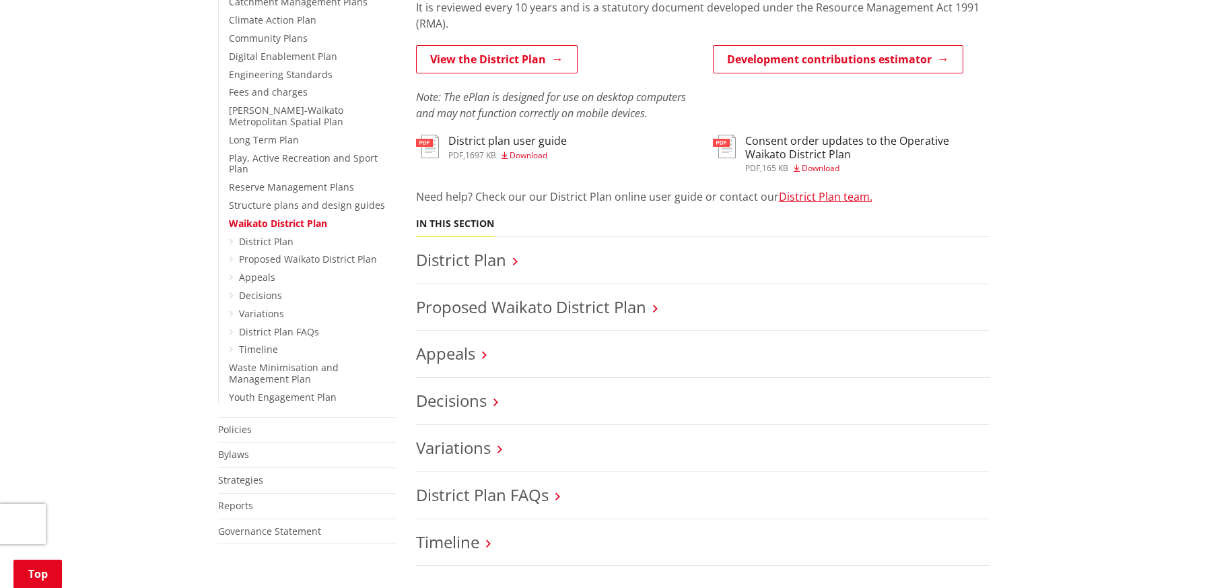
scroll to position [404, 0]
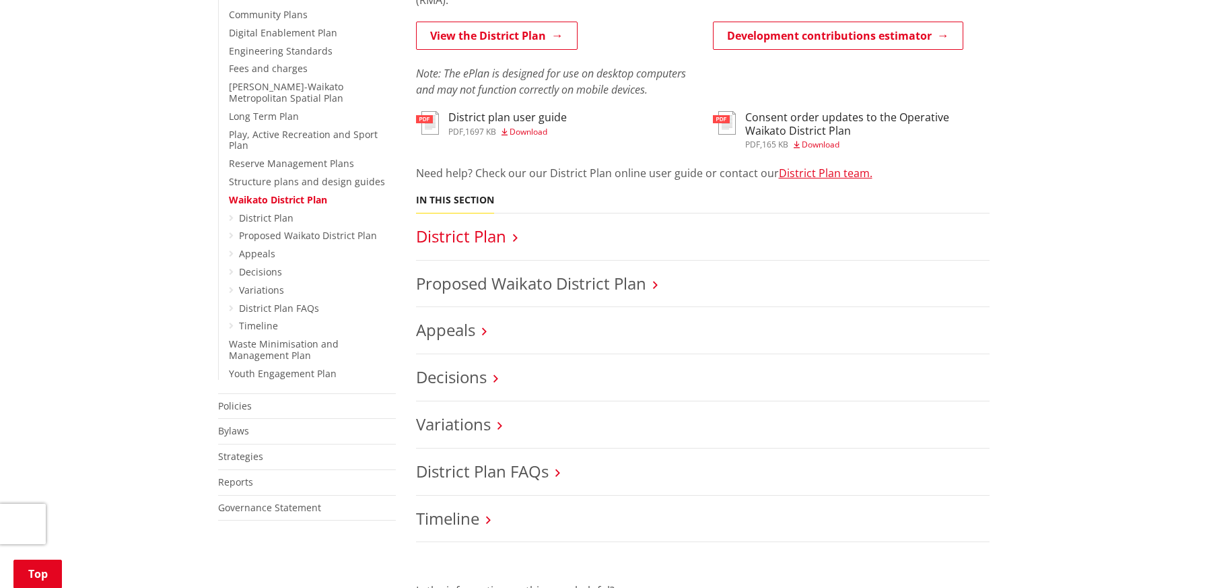
click at [452, 236] on link "District Plan" at bounding box center [461, 236] width 90 height 22
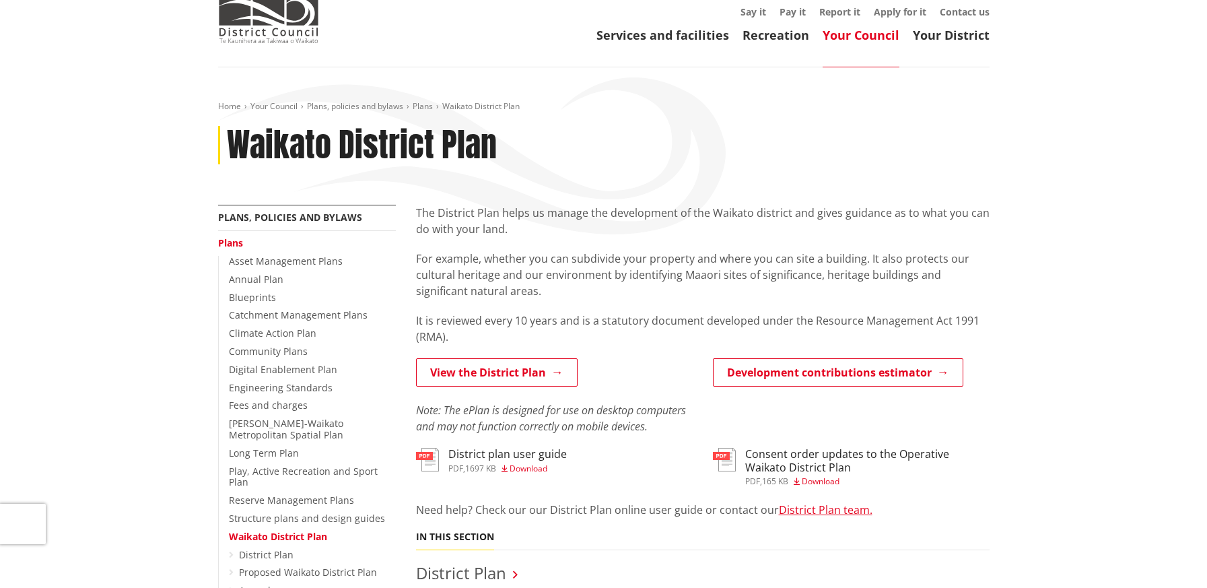
scroll to position [0, 0]
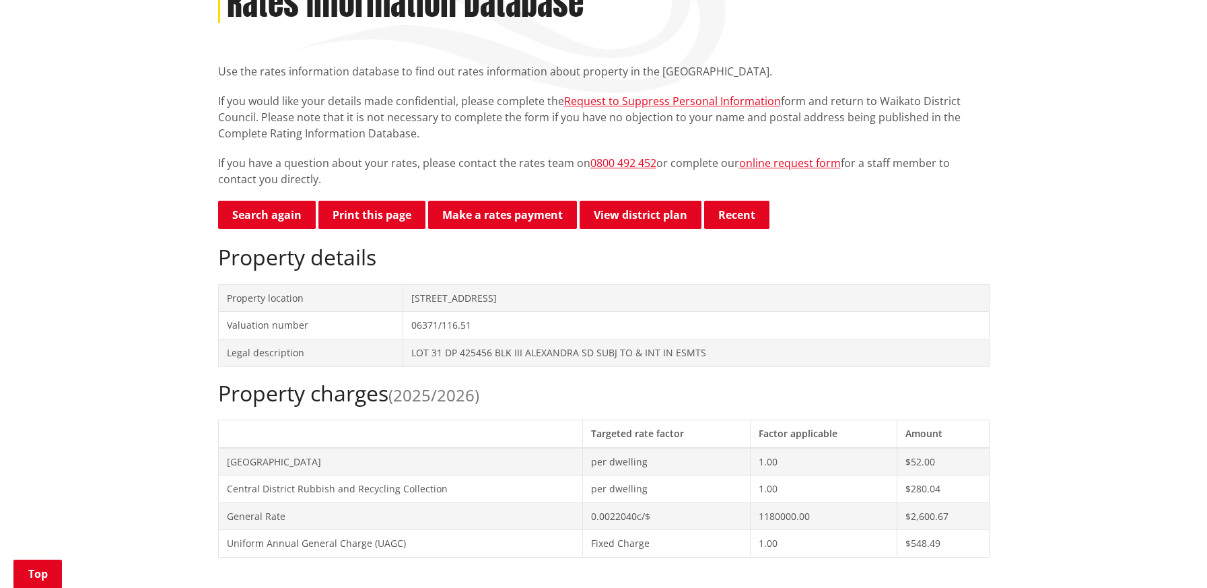
scroll to position [135, 0]
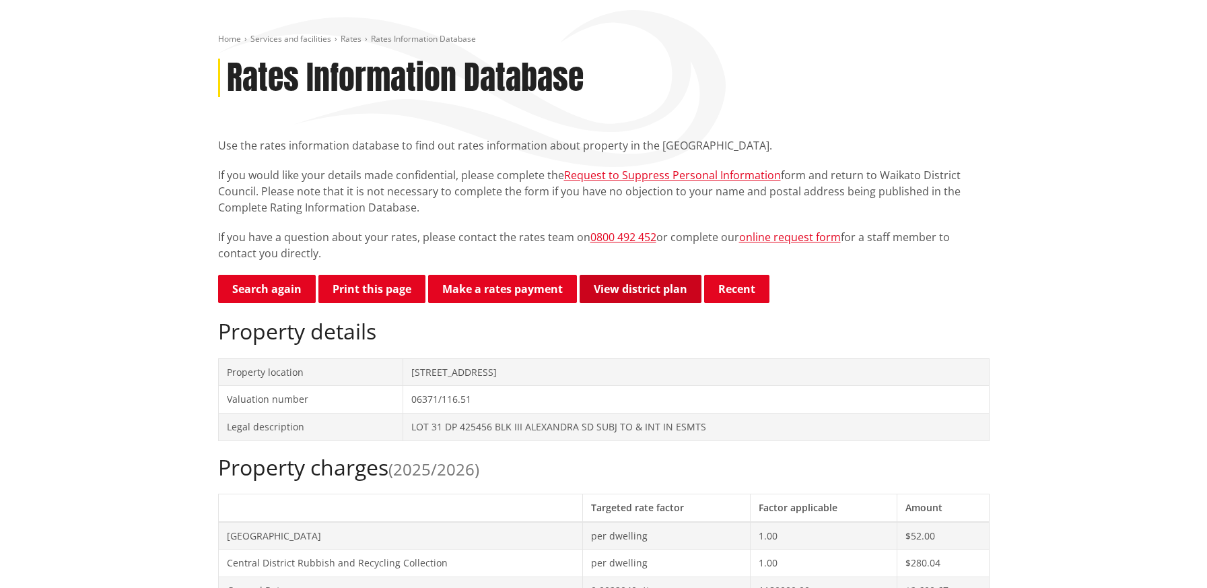
click at [660, 286] on link "View district plan" at bounding box center [641, 289] width 122 height 28
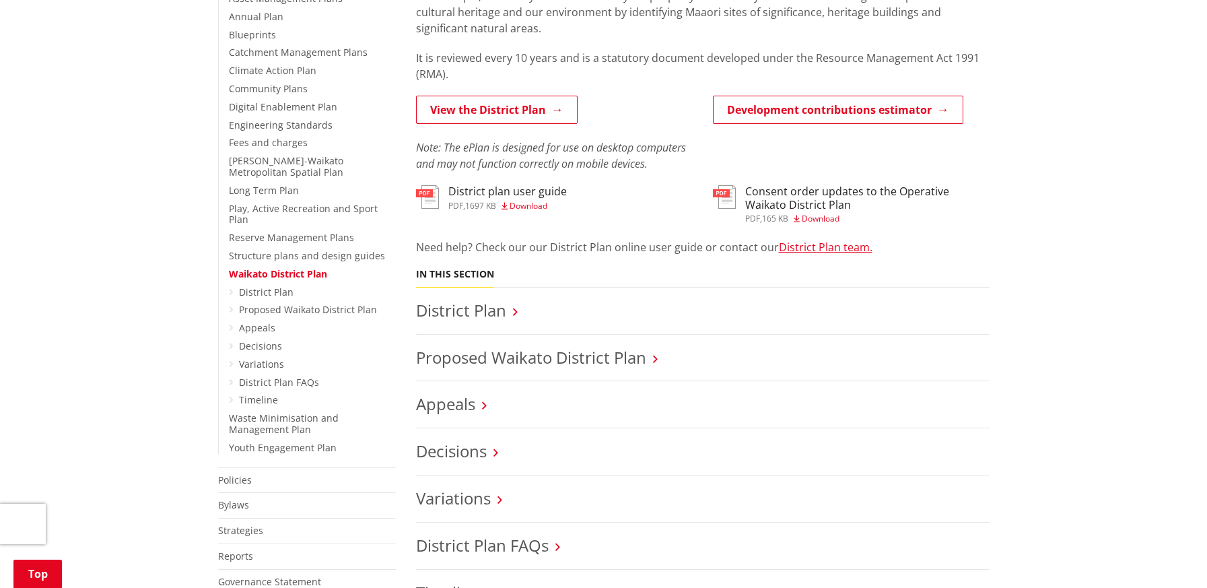
scroll to position [337, 0]
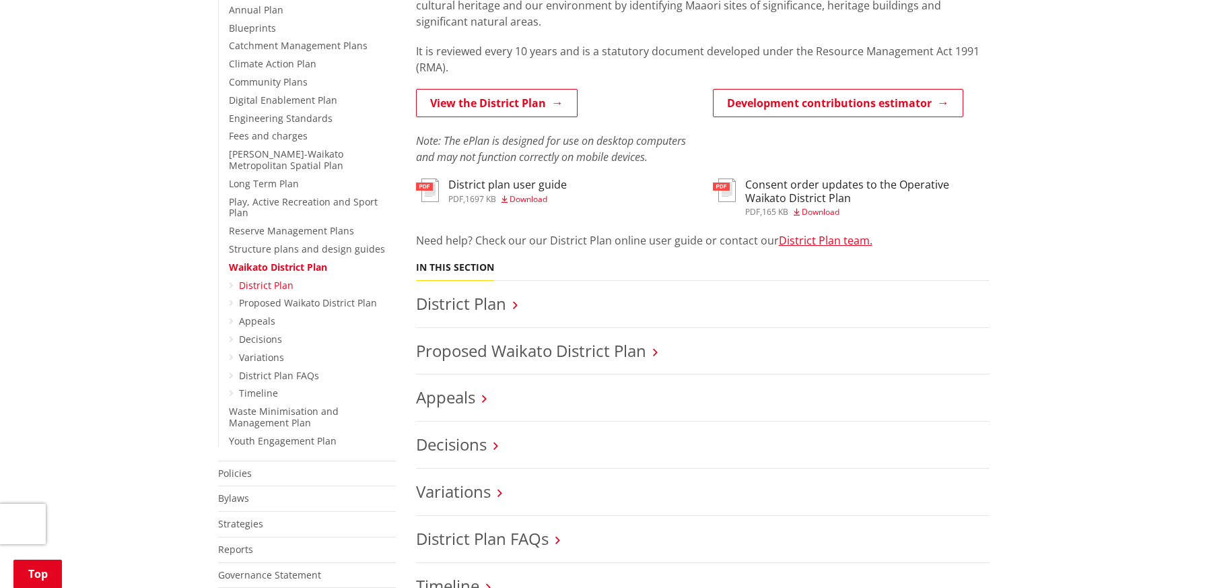
click at [279, 279] on link "District Plan" at bounding box center [266, 285] width 55 height 13
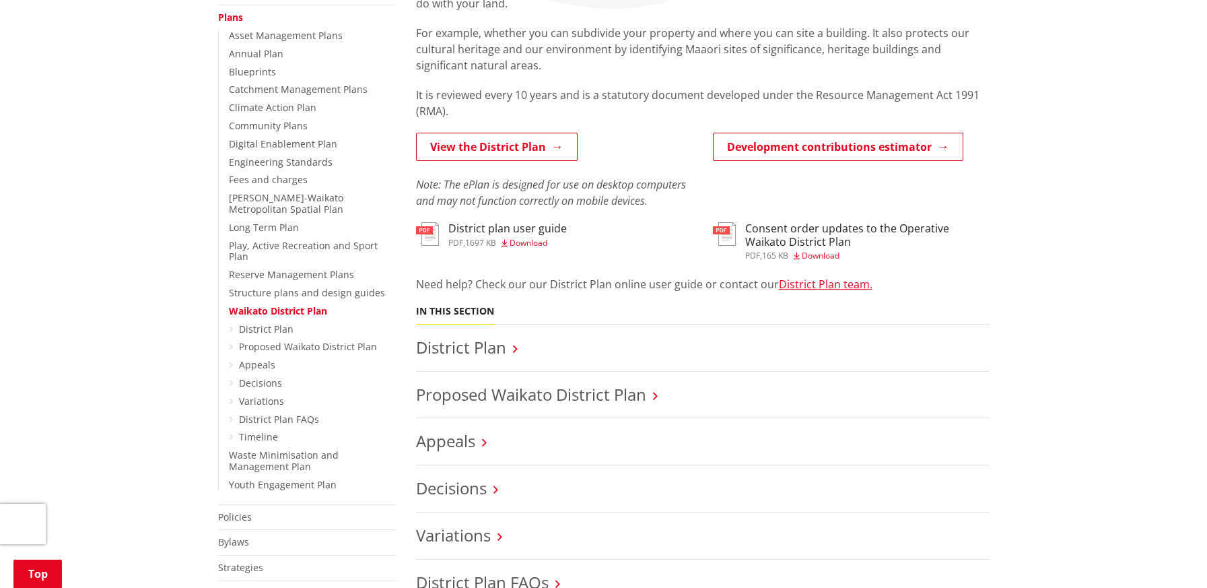
scroll to position [269, 0]
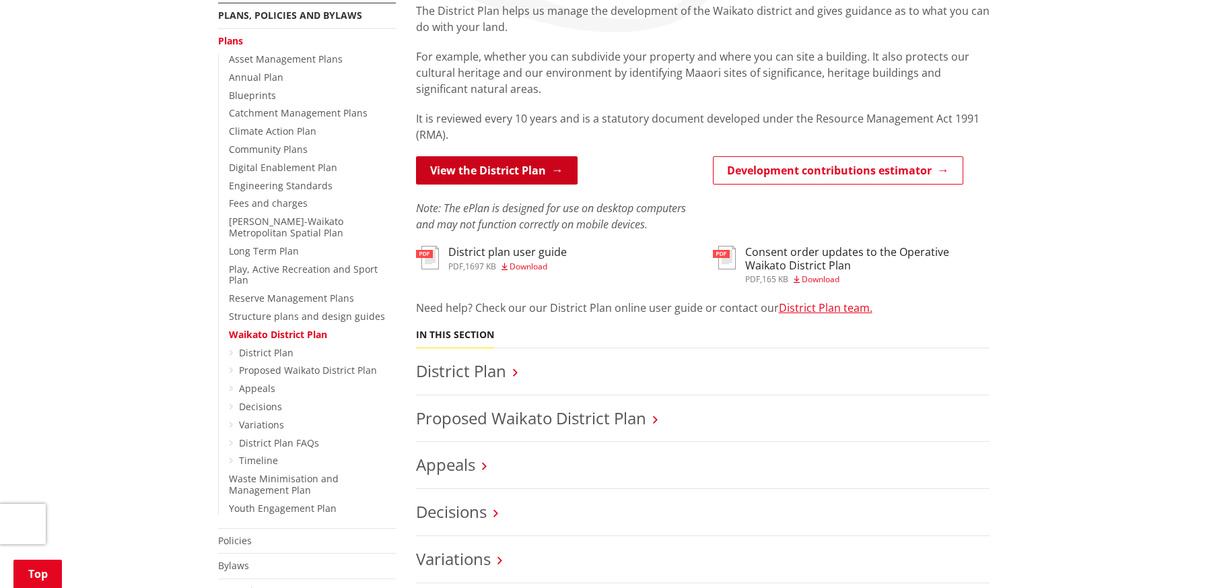
click at [497, 168] on link "View the District Plan" at bounding box center [497, 170] width 162 height 28
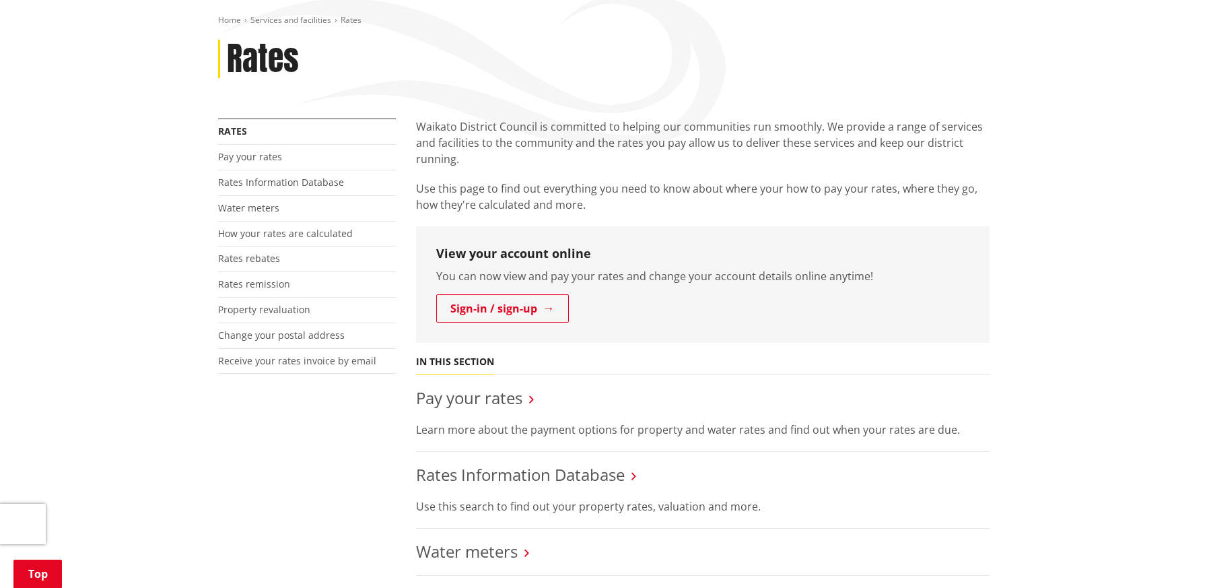
scroll to position [135, 0]
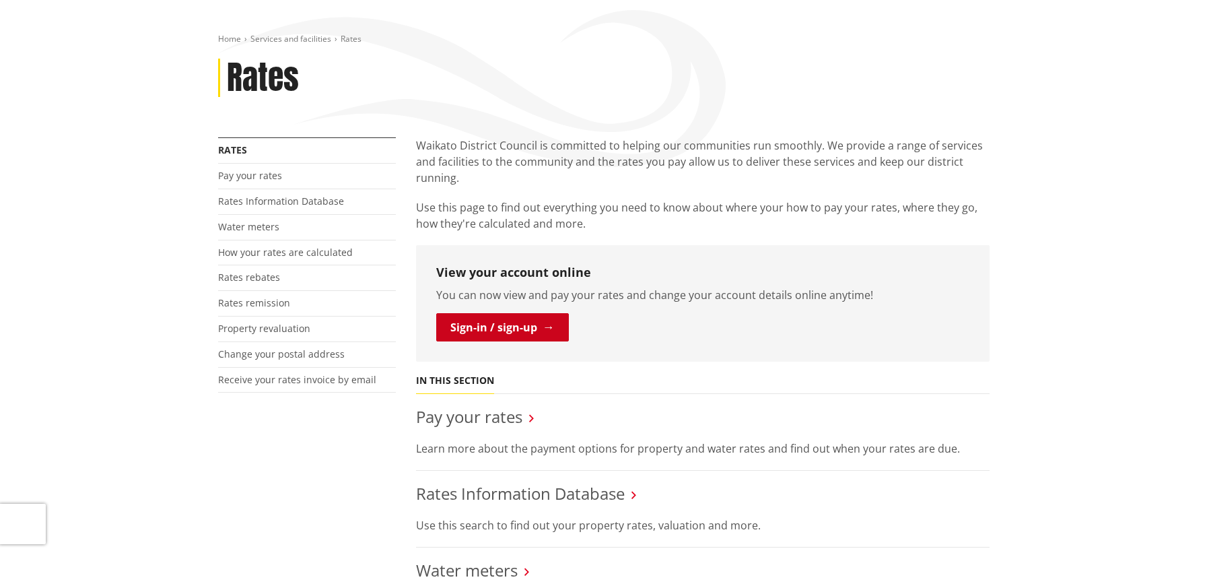
click at [481, 328] on link "Sign-in / sign-up" at bounding box center [502, 327] width 133 height 28
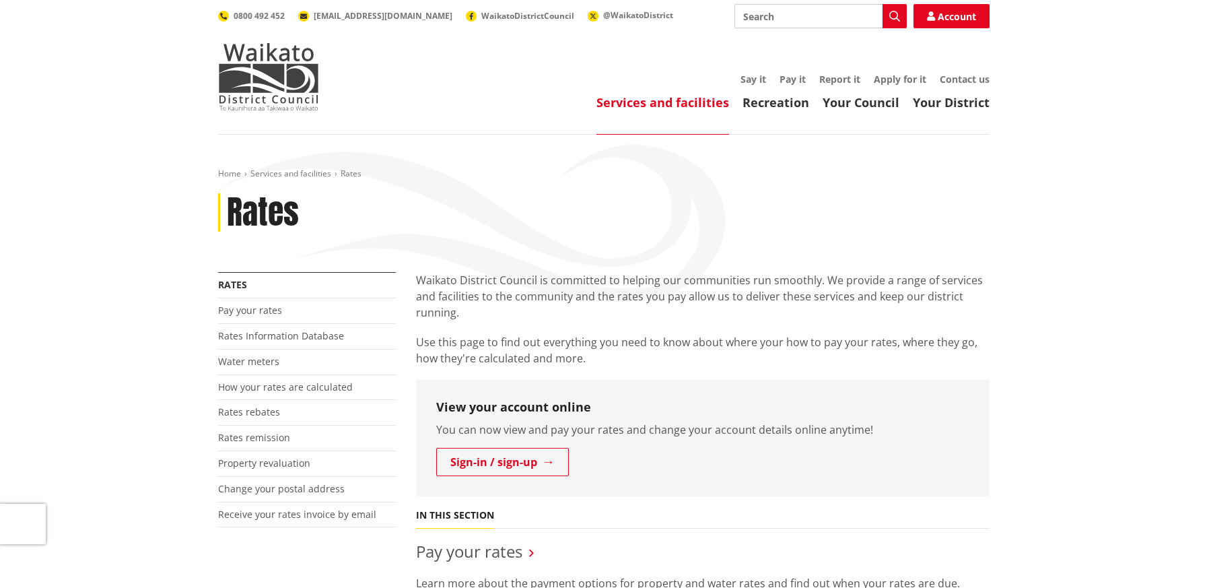
scroll to position [135, 0]
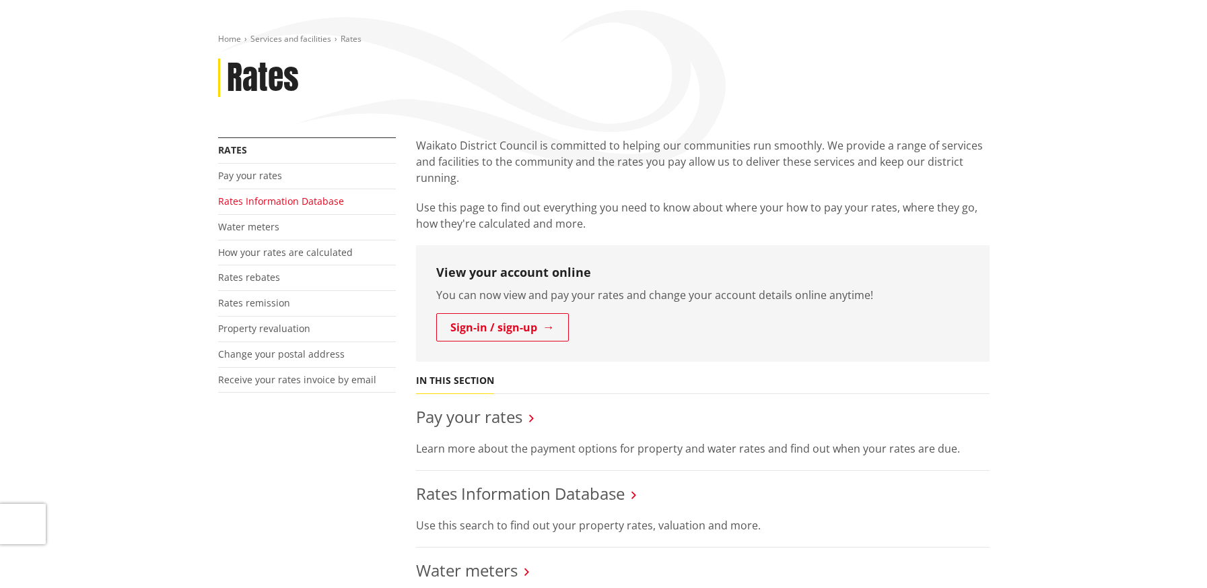
click at [301, 201] on link "Rates Information Database" at bounding box center [281, 201] width 126 height 13
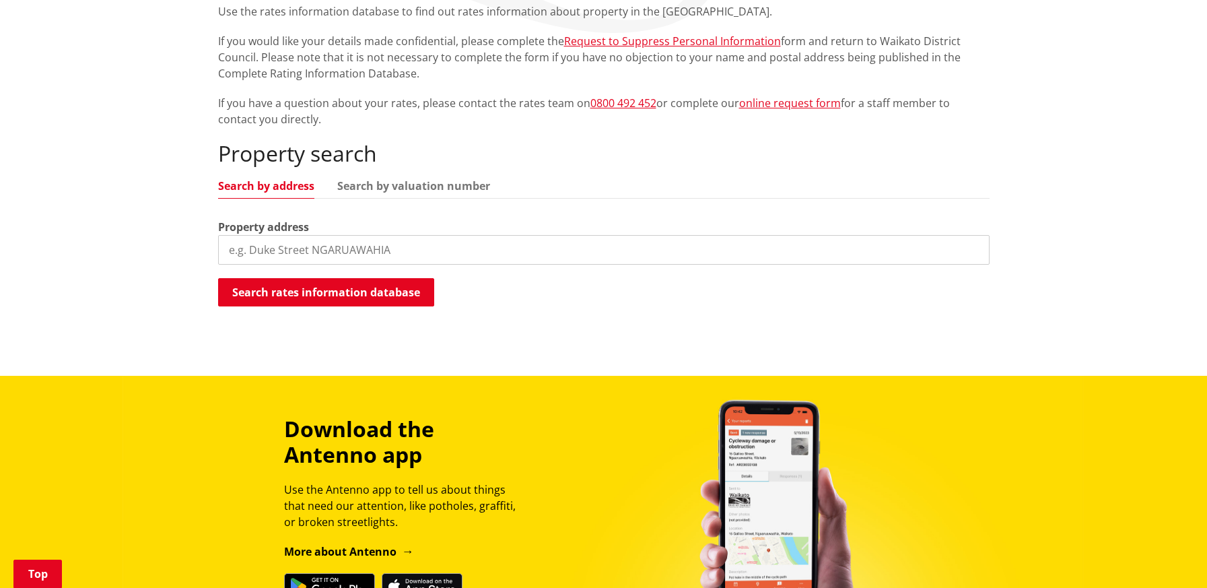
scroll to position [269, 0]
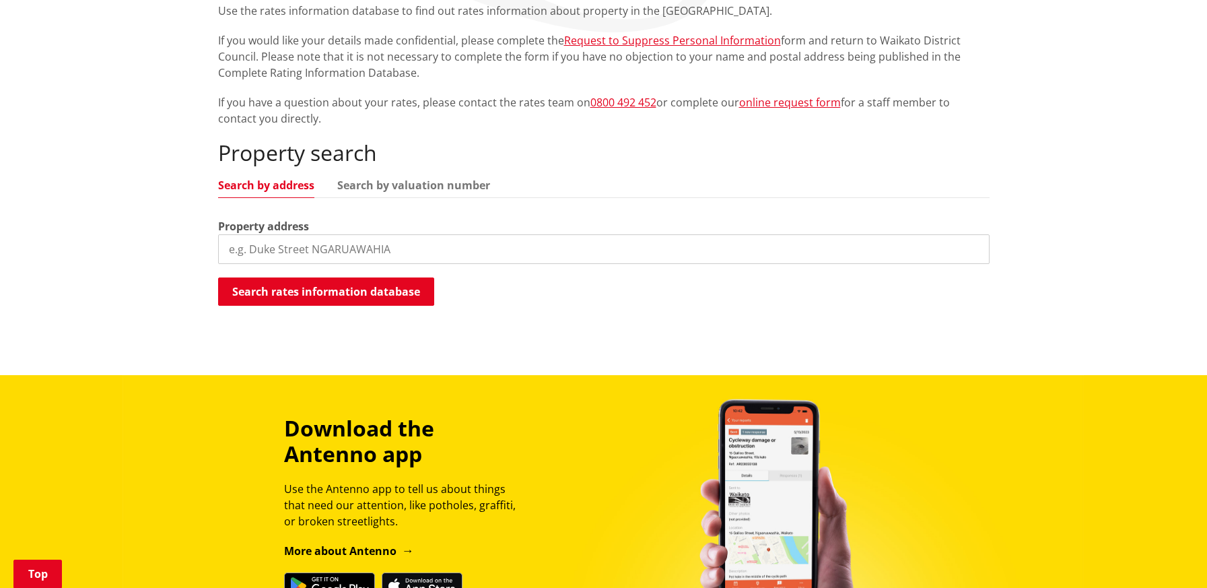
click at [319, 246] on input "search" at bounding box center [604, 249] width 772 height 30
type input "66 bell road"
click at [353, 294] on button "Search rates information database" at bounding box center [326, 291] width 216 height 28
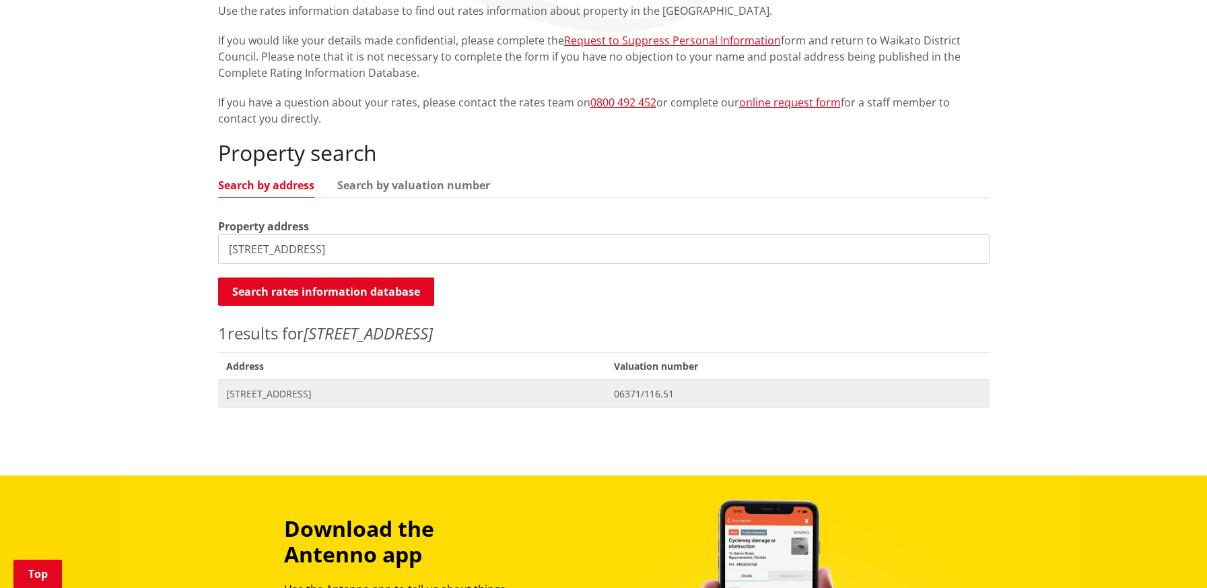
click at [266, 398] on span "66 Bell Road WHATAWHATA" at bounding box center [412, 393] width 372 height 13
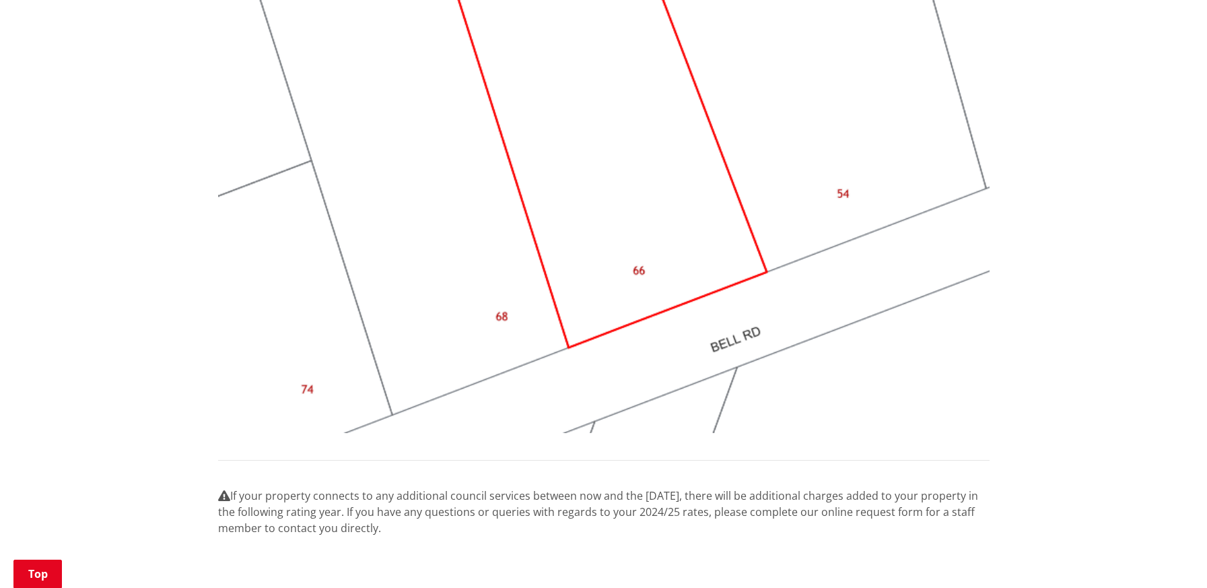
scroll to position [1212, 0]
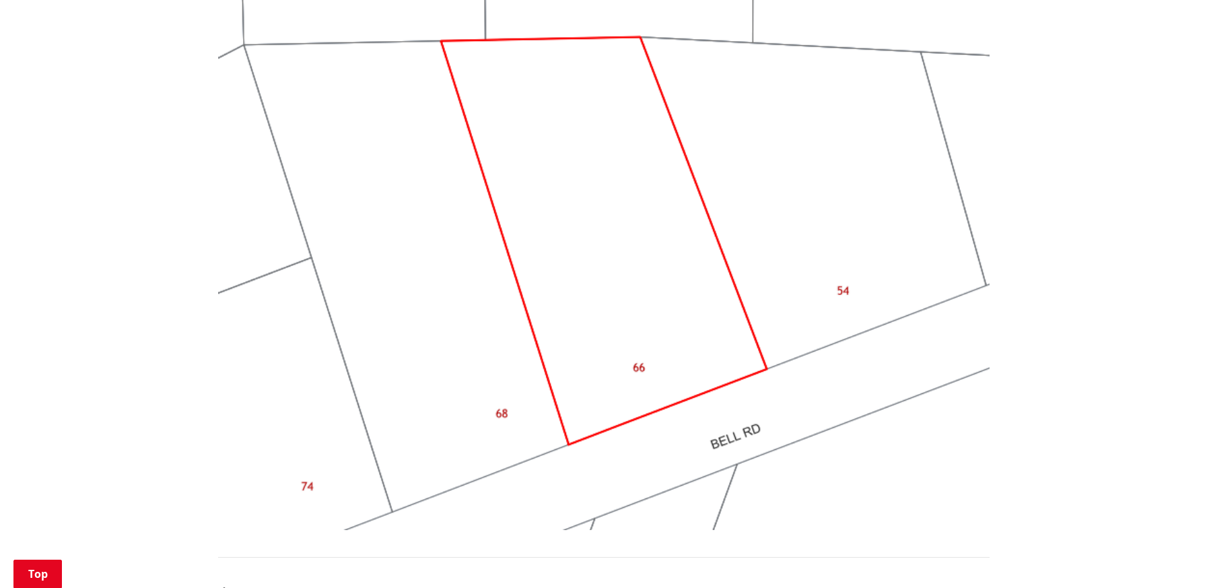
click at [739, 366] on img at bounding box center [604, 241] width 772 height 579
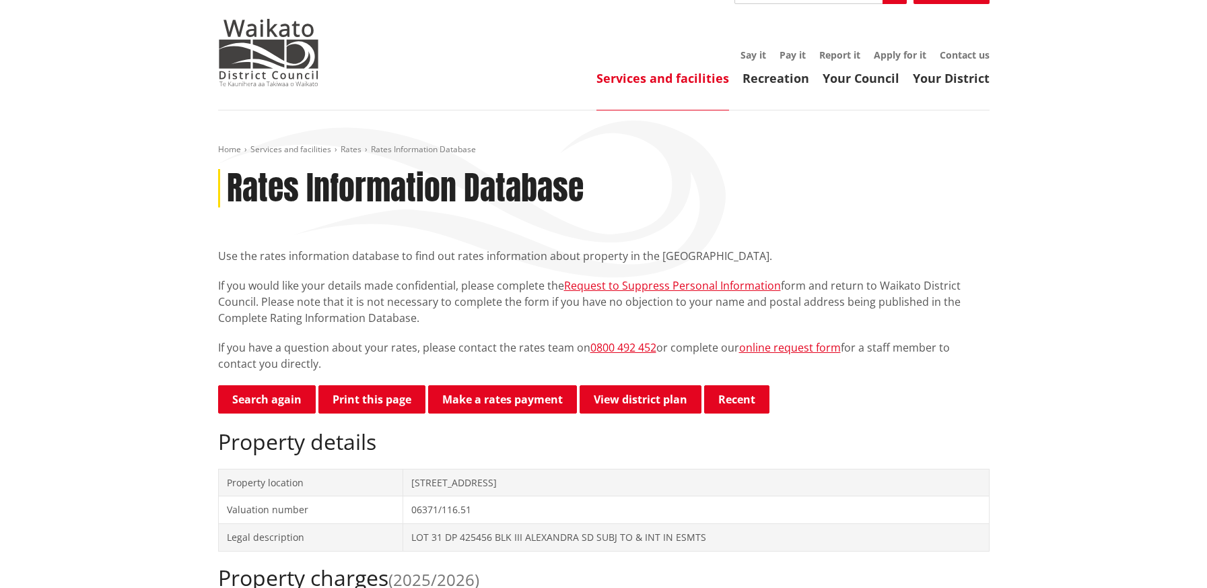
scroll to position [0, 0]
